Goal: Information Seeking & Learning: Learn about a topic

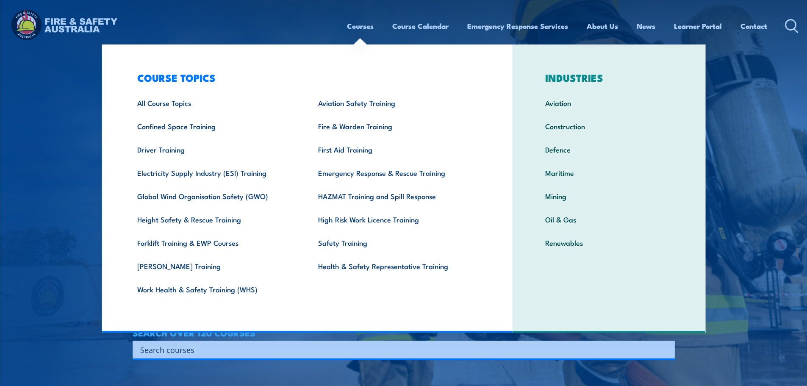
click at [359, 24] on link "Courses" at bounding box center [360, 26] width 27 height 22
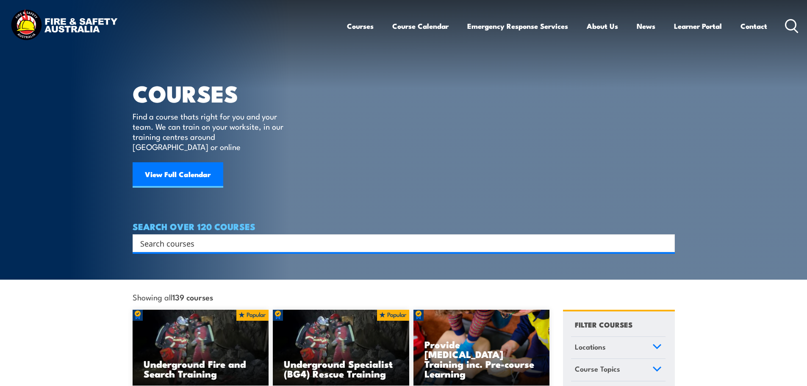
click at [359, 26] on link "Courses" at bounding box center [360, 26] width 27 height 22
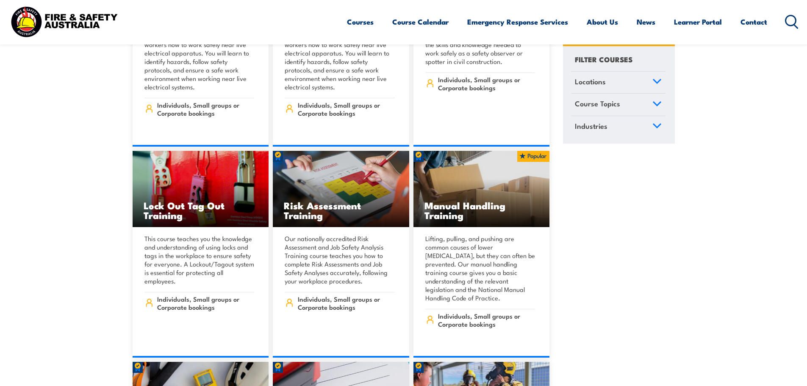
scroll to position [7963, 0]
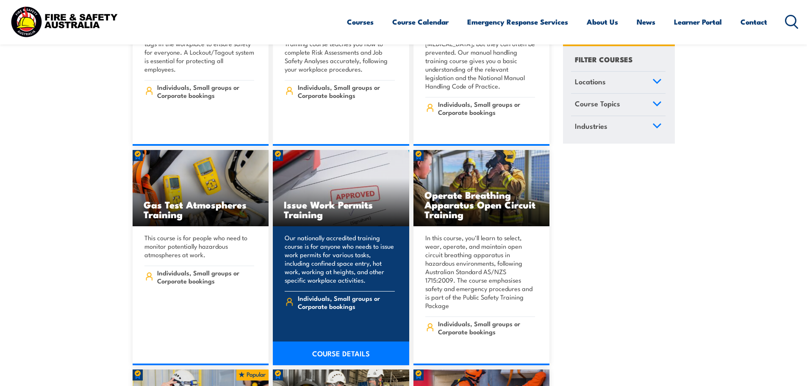
click at [309, 341] on link "COURSE DETAILS" at bounding box center [341, 353] width 136 height 24
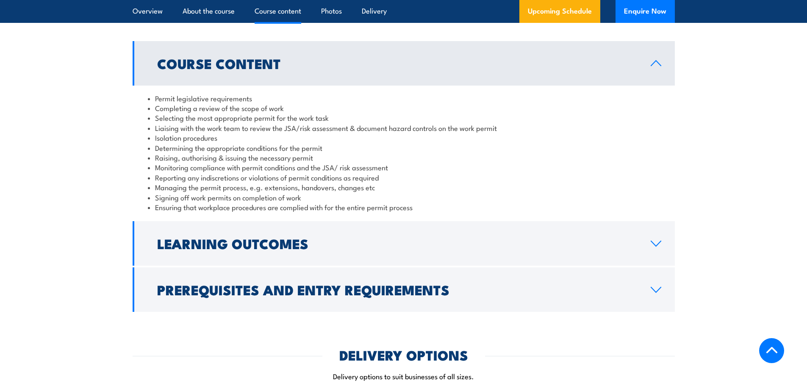
scroll to position [805, 0]
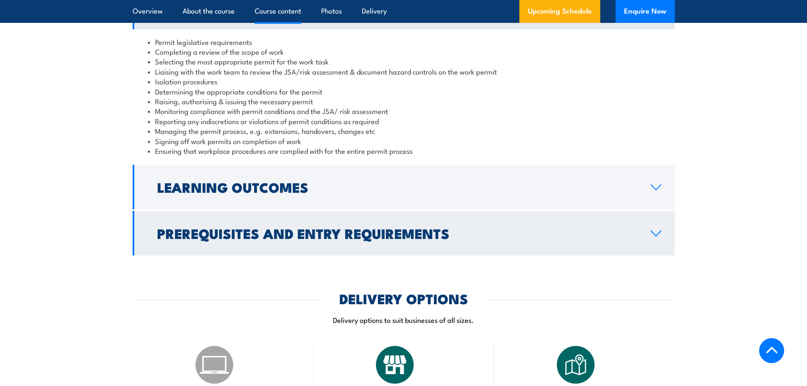
click at [227, 236] on h2 "Prerequisites and Entry Requirements" at bounding box center [397, 233] width 480 height 12
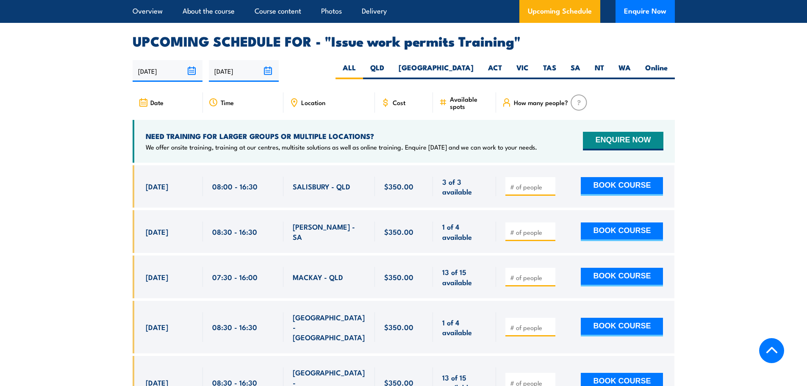
scroll to position [1271, 0]
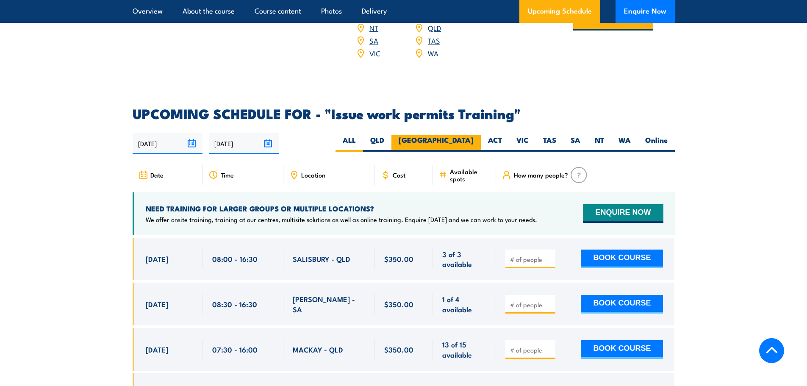
click at [472, 135] on label "NSW" at bounding box center [435, 143] width 89 height 17
click at [474, 135] on input "NSW" at bounding box center [477, 138] width 6 height 6
radio input "true"
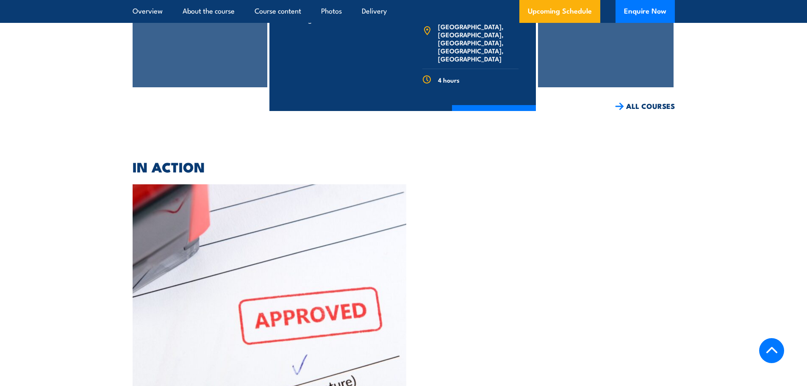
scroll to position [2101, 0]
